Goal: Find specific page/section: Locate a particular part of the current website

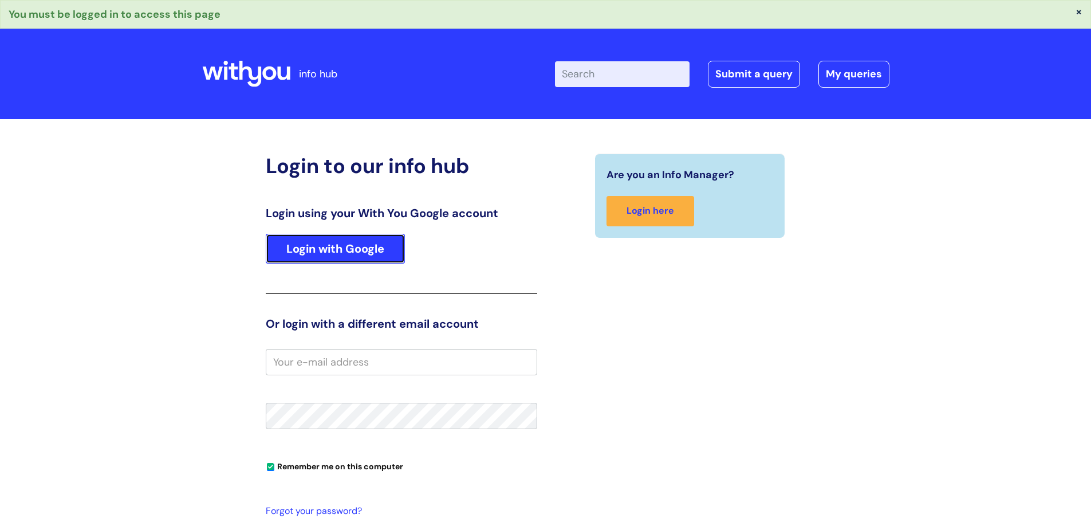
click at [349, 260] on link "Login with Google" at bounding box center [335, 249] width 139 height 30
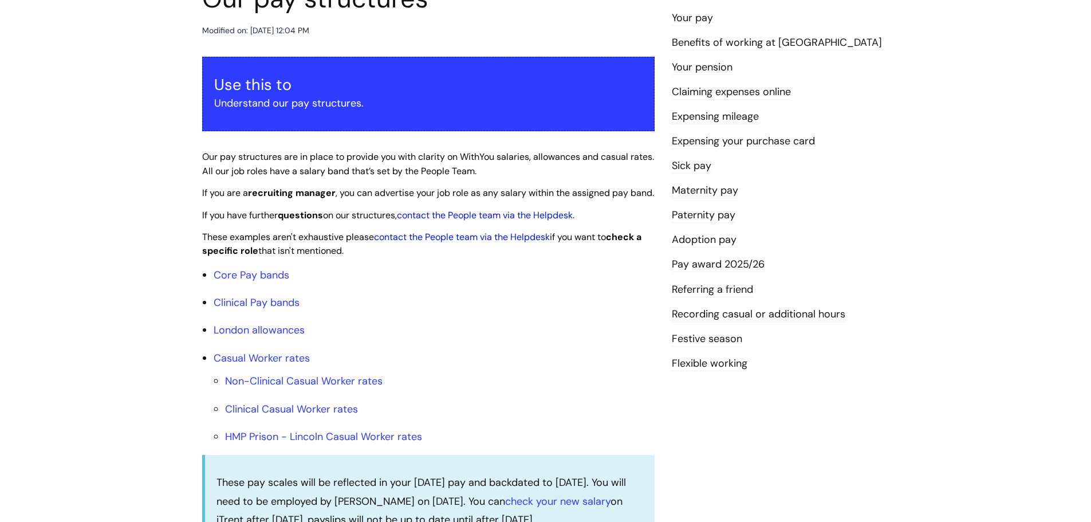
scroll to position [172, 0]
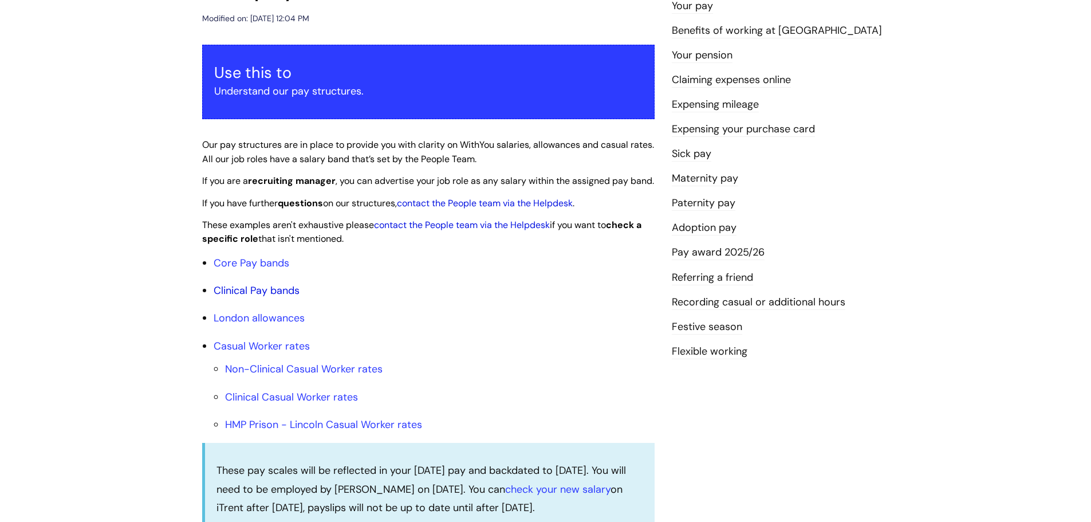
click at [243, 297] on link "Clinical Pay bands" at bounding box center [257, 291] width 86 height 14
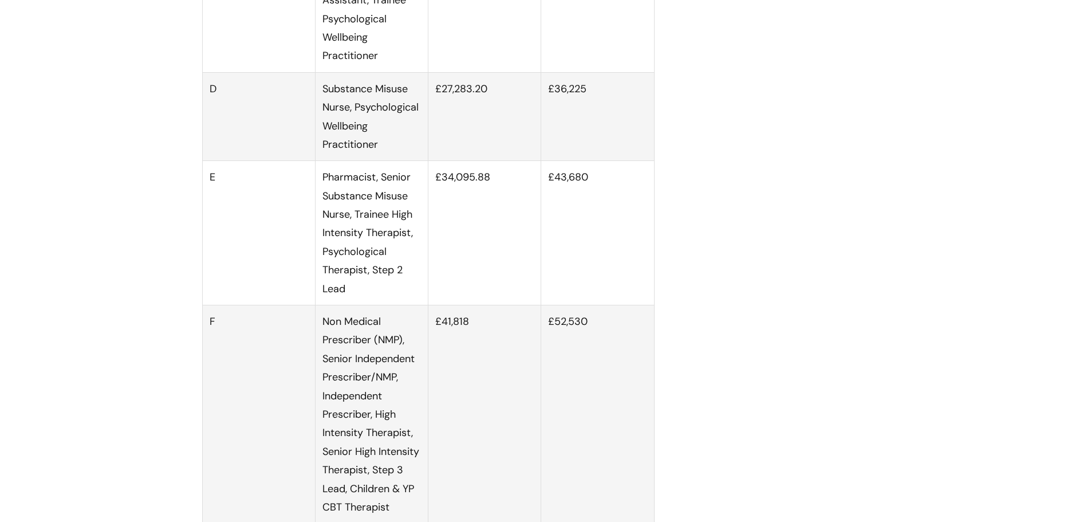
scroll to position [1565, 0]
